Goal: Transaction & Acquisition: Purchase product/service

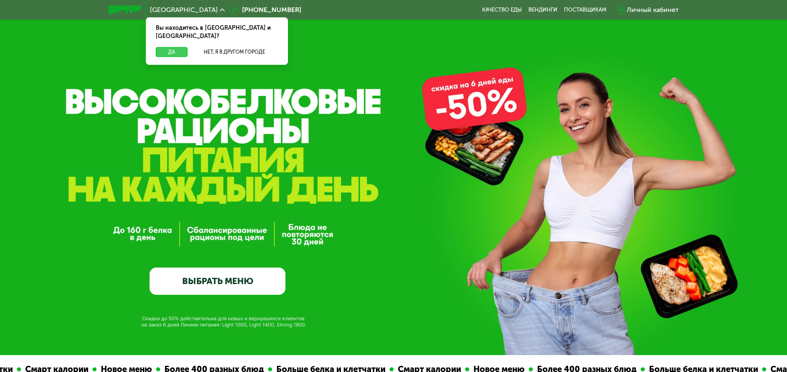
click at [173, 47] on button "Да" at bounding box center [172, 52] width 32 height 10
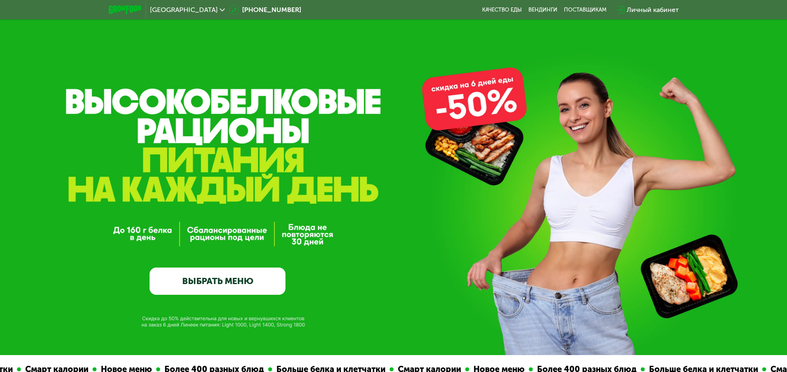
click at [269, 289] on link "ВЫБРАТЬ МЕНЮ" at bounding box center [218, 281] width 136 height 27
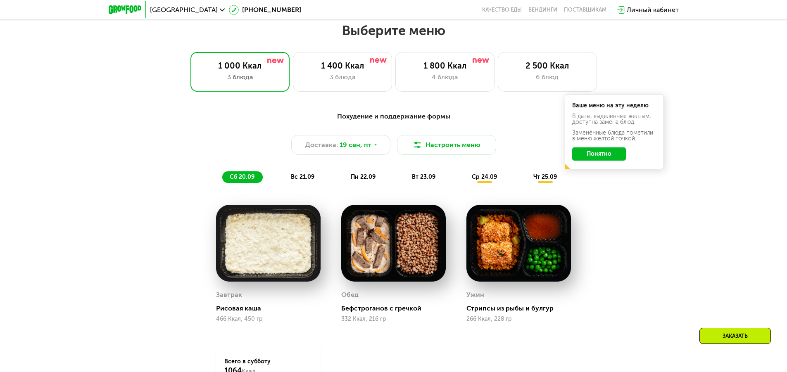
scroll to position [685, 0]
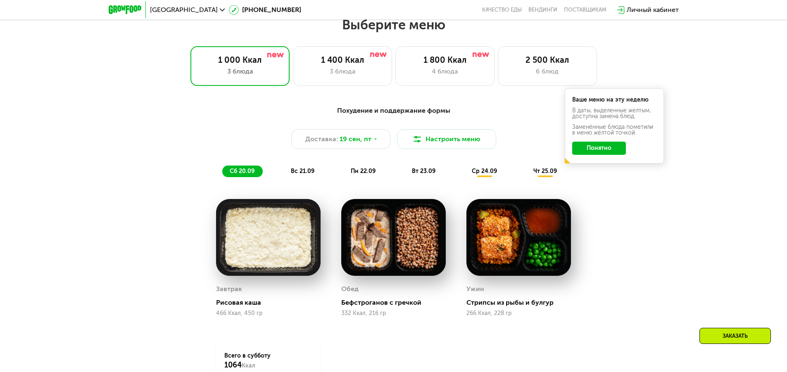
click at [607, 152] on button "Понятно" at bounding box center [599, 148] width 54 height 13
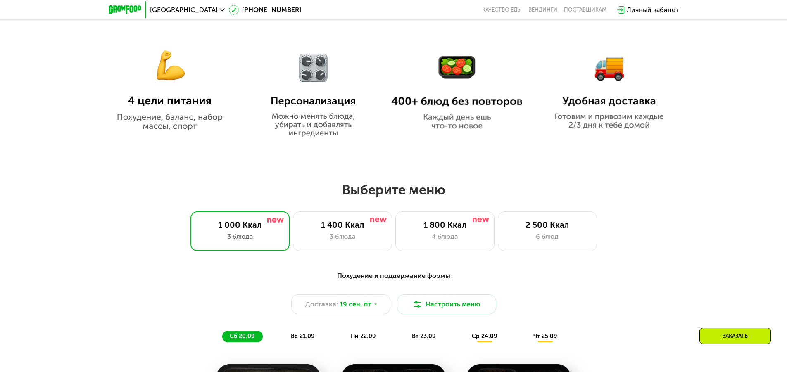
scroll to position [603, 0]
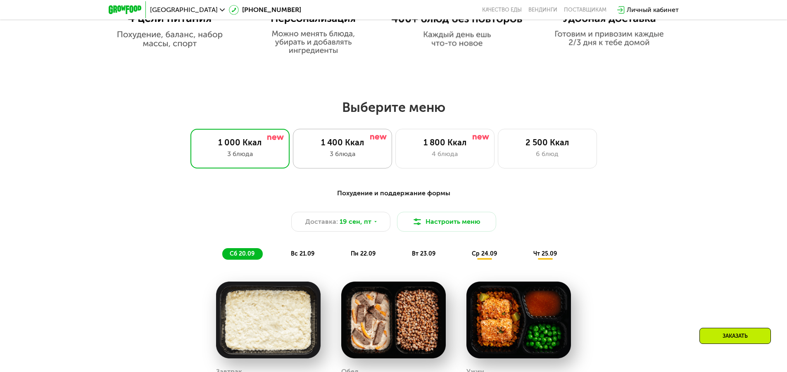
click at [364, 151] on div "1 400 Ккал 3 блюда" at bounding box center [342, 149] width 99 height 40
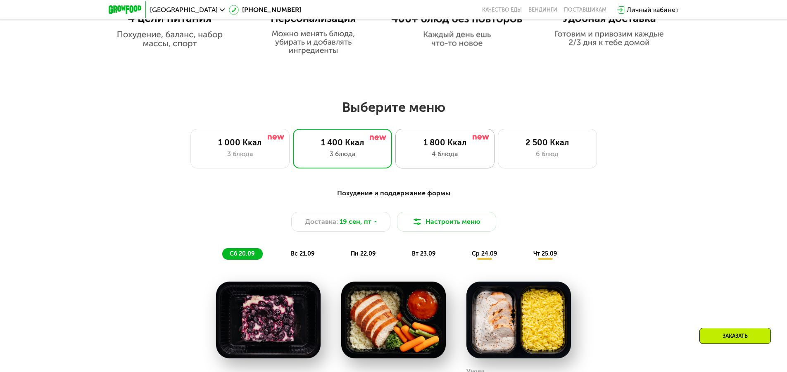
click at [445, 152] on div "4 блюда" at bounding box center [445, 154] width 82 height 10
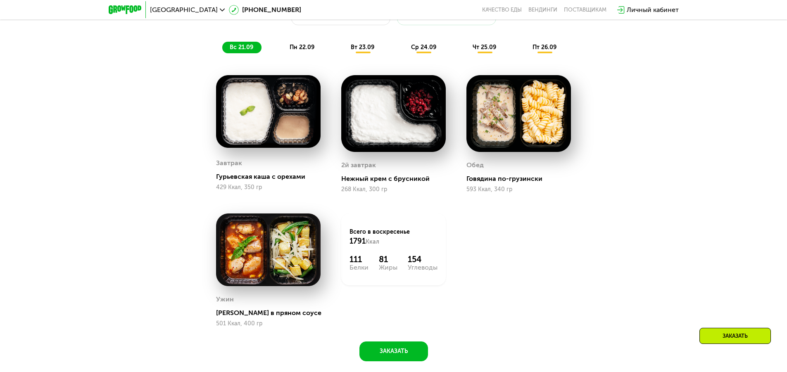
scroll to position [768, 0]
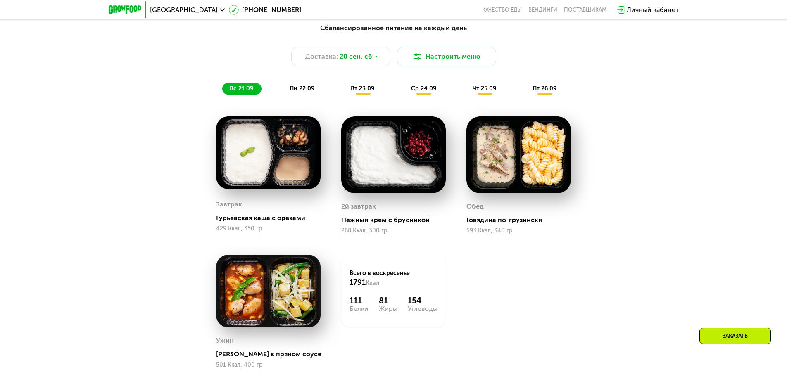
click at [750, 334] on div "Заказать" at bounding box center [735, 336] width 71 height 16
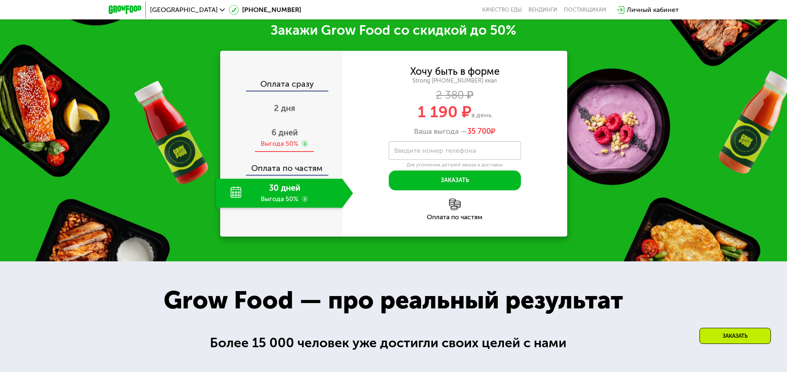
click at [293, 143] on div "Выгода 50%" at bounding box center [280, 143] width 38 height 9
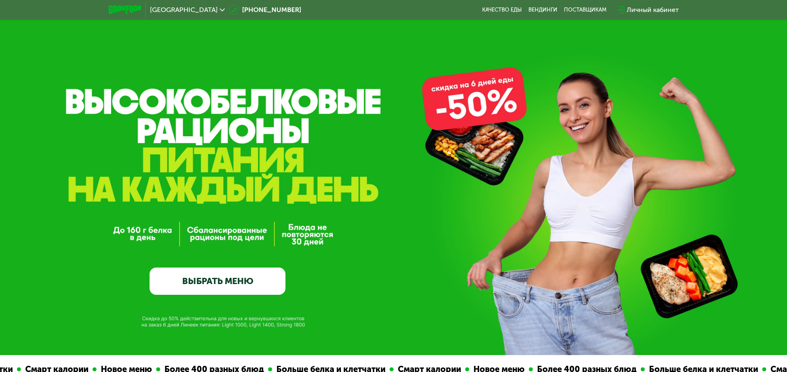
click at [199, 282] on link "ВЫБРАТЬ МЕНЮ" at bounding box center [218, 281] width 136 height 27
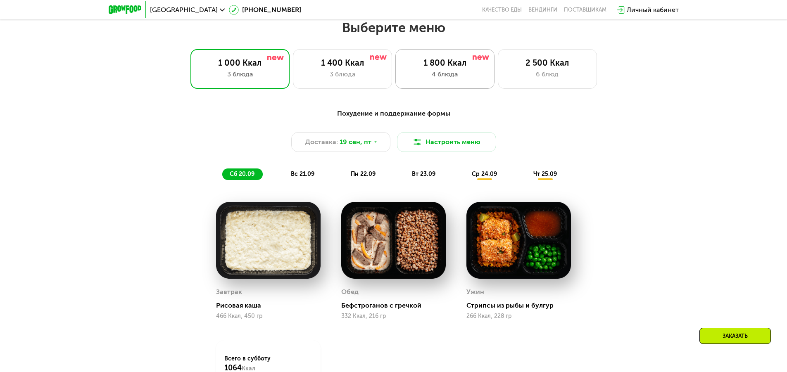
scroll to position [685, 0]
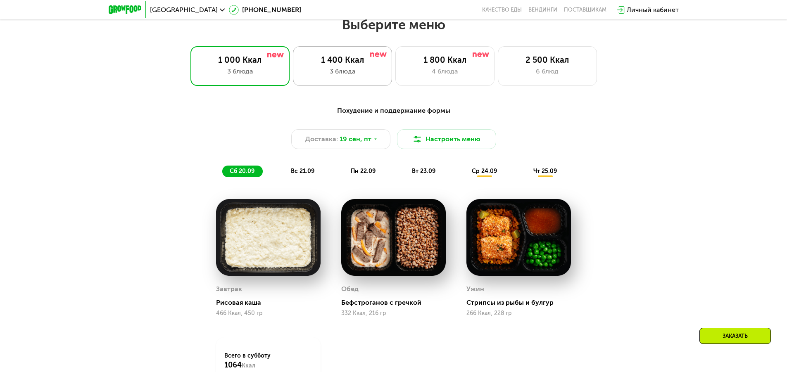
click at [356, 69] on div "3 блюда" at bounding box center [343, 72] width 82 height 10
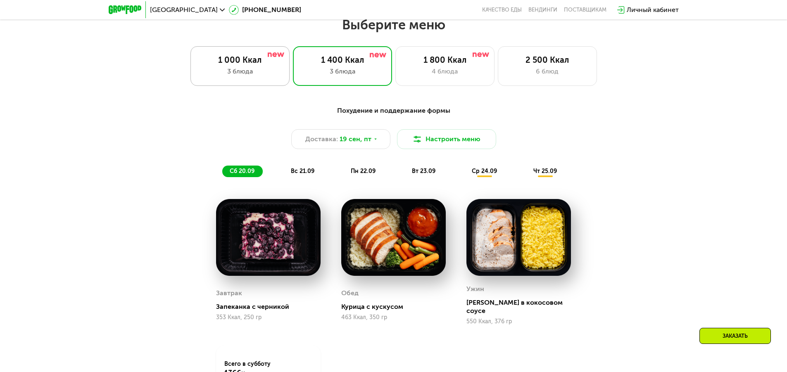
click at [220, 64] on div "1 000 Ккал" at bounding box center [240, 60] width 82 height 10
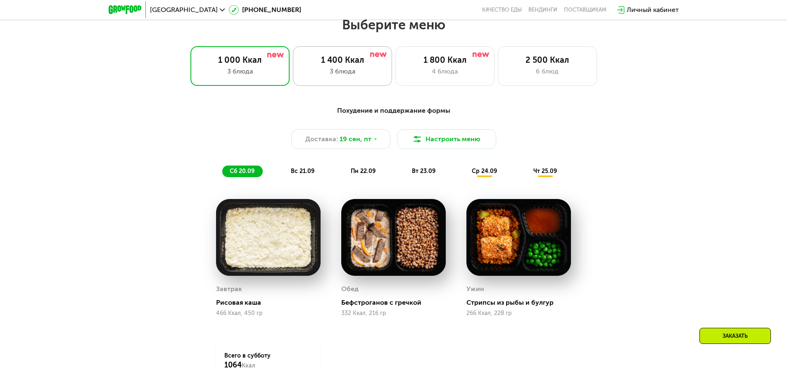
click at [331, 72] on div "3 блюда" at bounding box center [343, 72] width 82 height 10
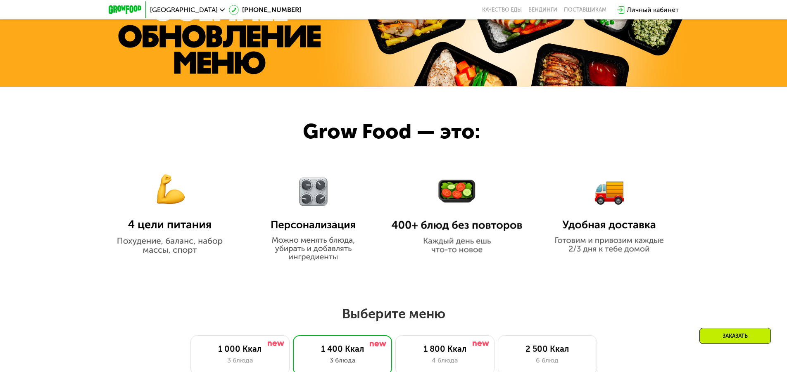
scroll to position [355, 0]
